Goal: Information Seeking & Learning: Learn about a topic

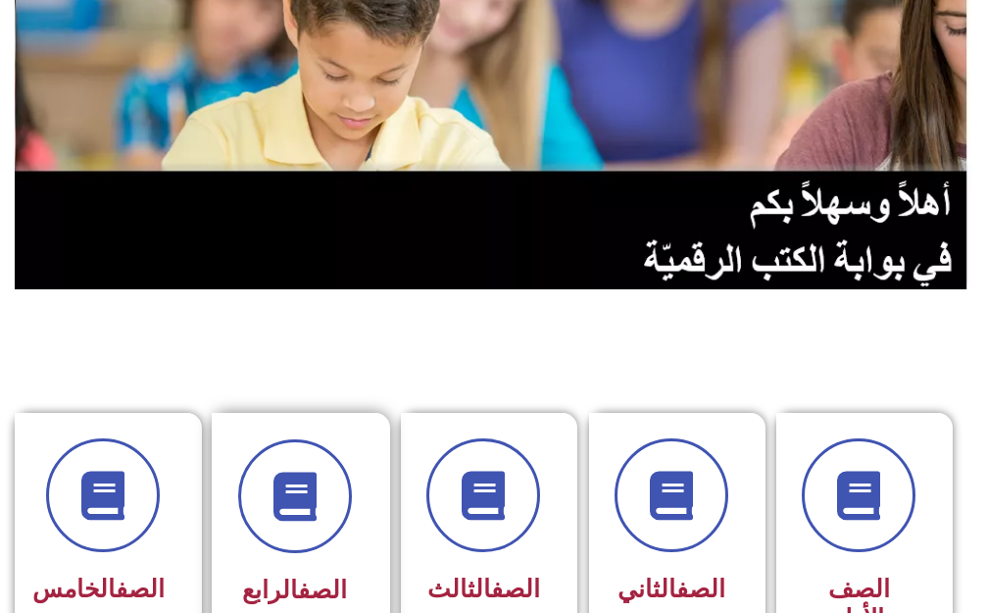
scroll to position [196, 0]
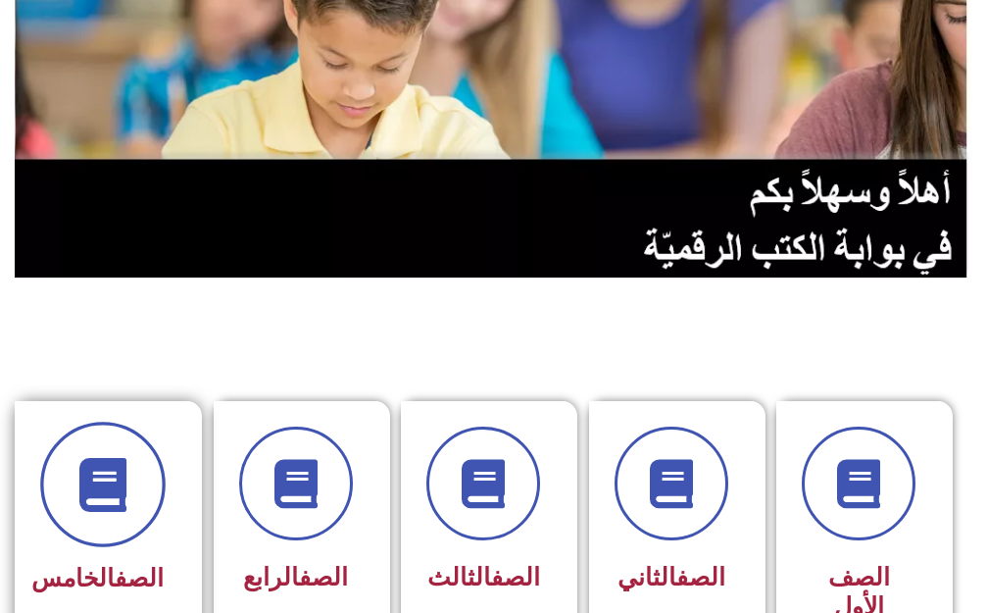
click at [82, 520] on span at bounding box center [102, 483] width 125 height 125
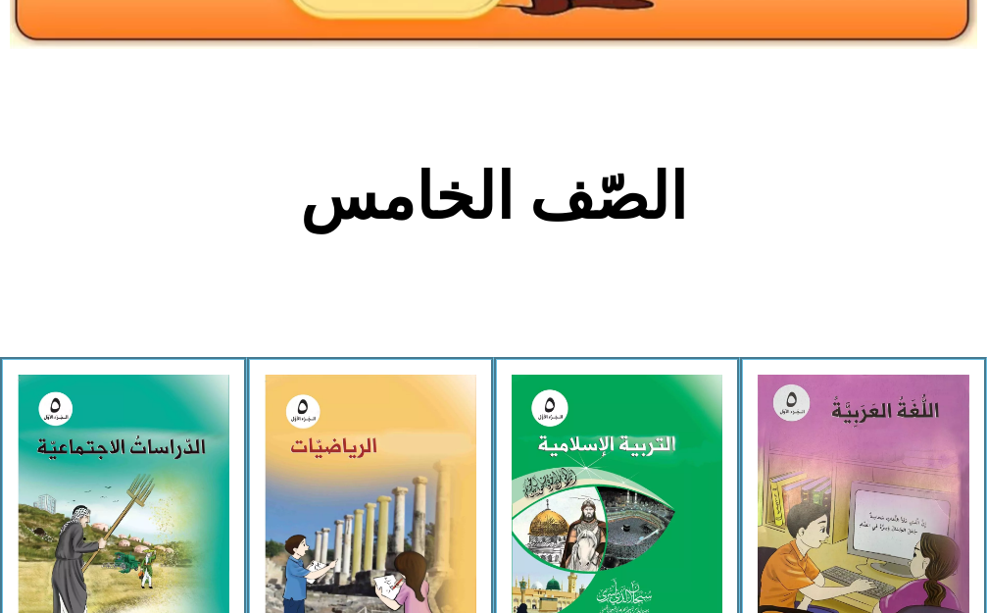
scroll to position [392, 0]
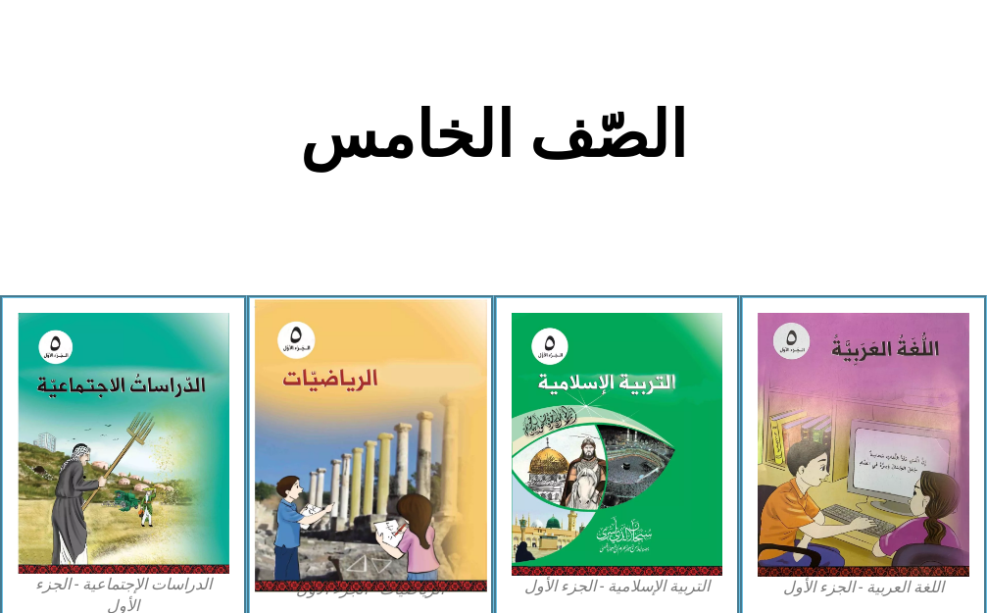
click at [327, 443] on img at bounding box center [370, 445] width 232 height 293
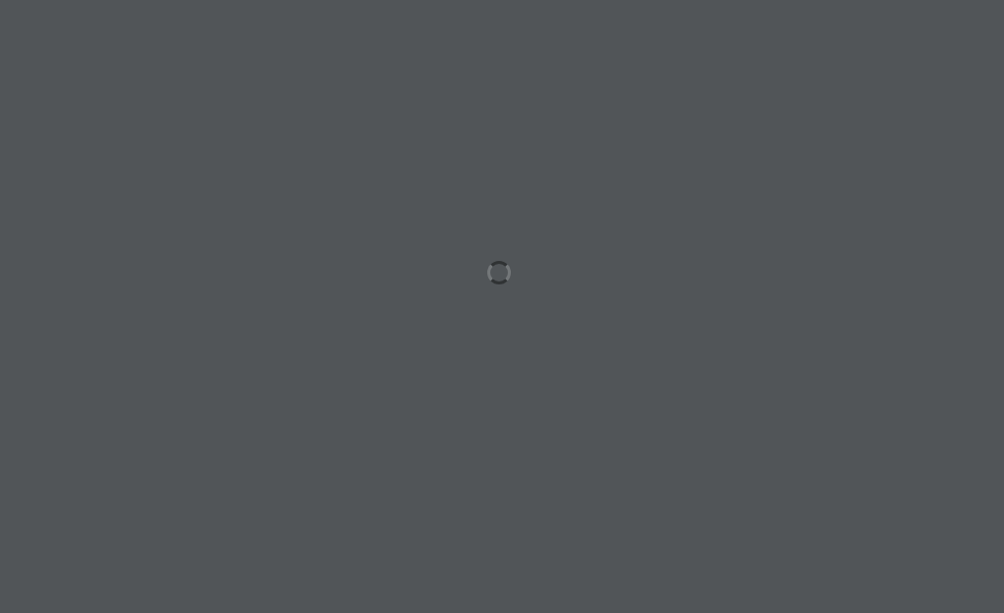
scroll to position [0, 38]
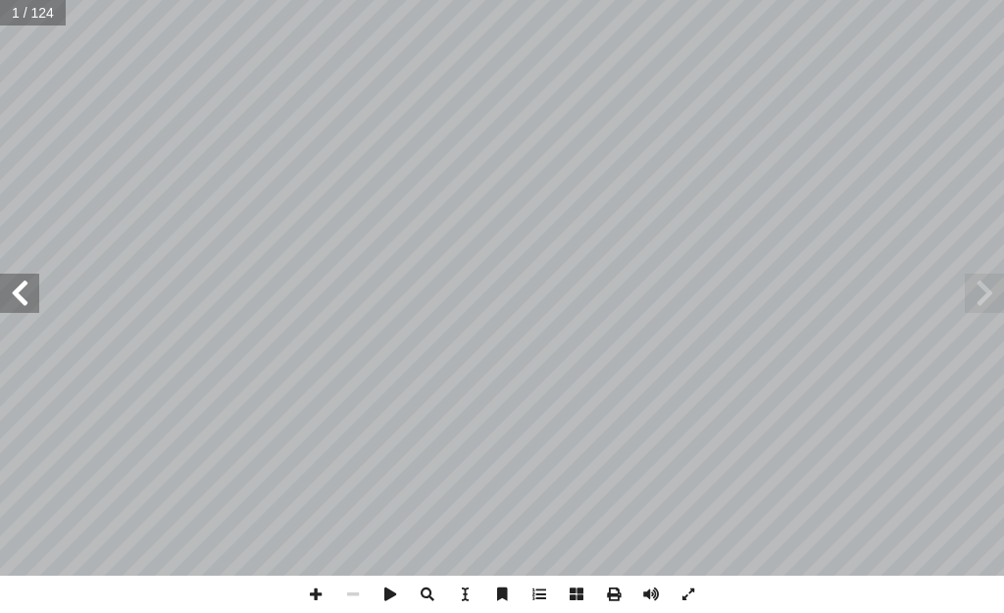
click at [19, 309] on span at bounding box center [19, 292] width 39 height 39
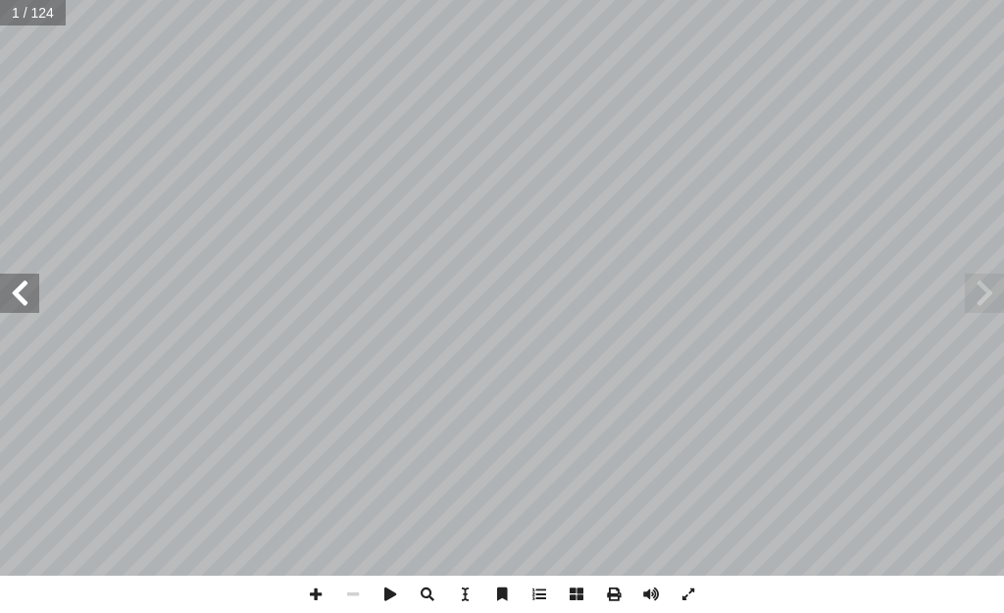
click at [5, 296] on span at bounding box center [19, 292] width 39 height 39
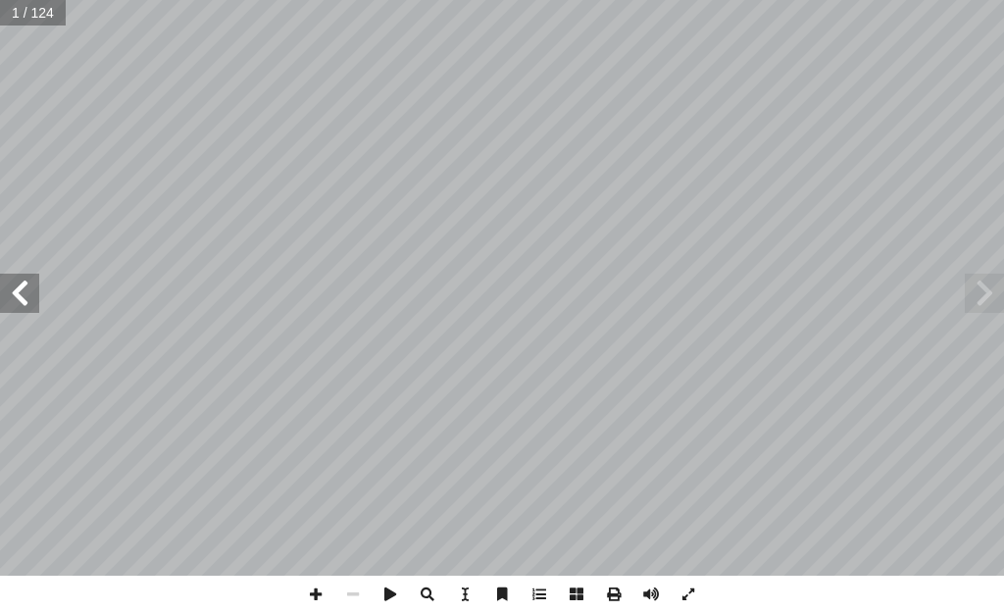
click at [5, 296] on span at bounding box center [19, 292] width 39 height 39
click at [2, 296] on span at bounding box center [19, 292] width 39 height 39
click at [18, 291] on span at bounding box center [19, 292] width 39 height 39
click at [6, 280] on span at bounding box center [19, 292] width 39 height 39
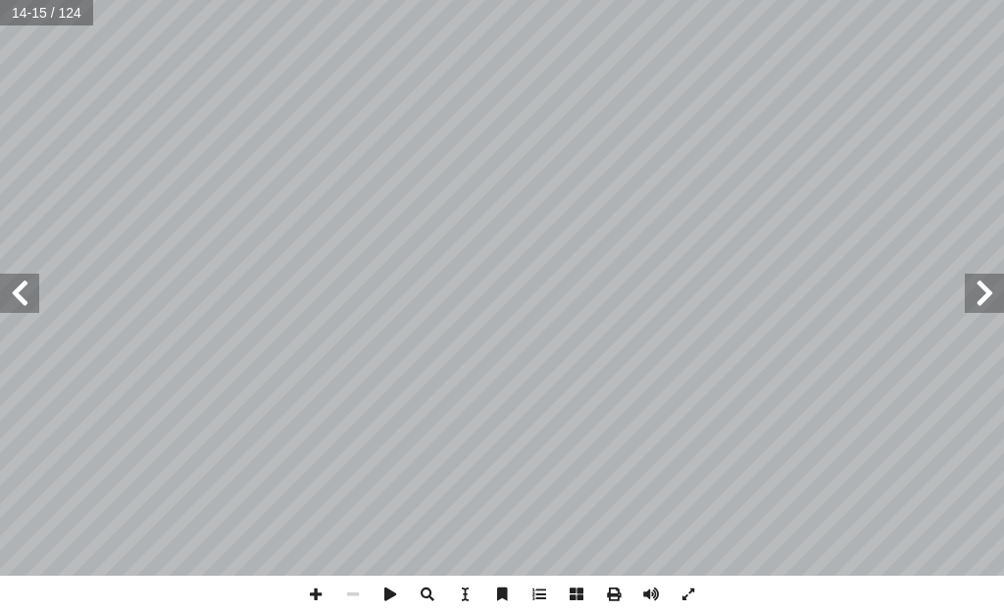
click at [4, 286] on span at bounding box center [19, 292] width 39 height 39
click at [974, 279] on span at bounding box center [984, 292] width 39 height 39
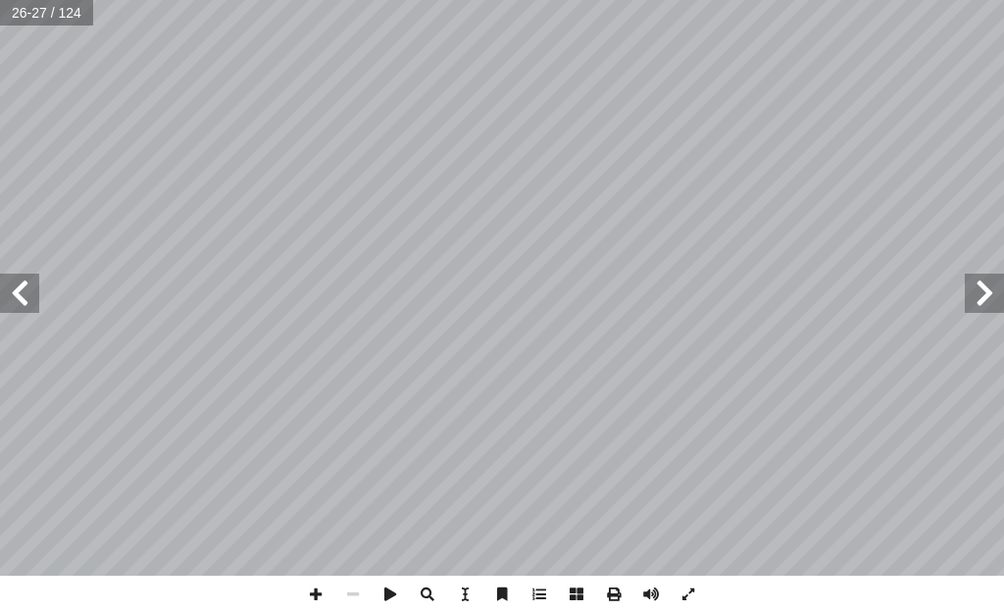
click at [974, 278] on span at bounding box center [984, 292] width 39 height 39
click at [308, 597] on span at bounding box center [315, 593] width 37 height 37
click at [480, 594] on div "18 تية باستخدام طريقة العوامل المشتركة: آ عداد ال� أ ) لكل من ال� أ ا (ع.م. ُ د…" at bounding box center [502, 306] width 1004 height 613
click at [309, 595] on span at bounding box center [315, 593] width 37 height 37
click at [447, 132] on html "الصفحة الرئيسية الصف الأول الصف الثاني الصف الثالث الصف الرابع الصف الخامس الصف…" at bounding box center [502, 66] width 1004 height 132
